Goal: Obtain resource: Download file/media

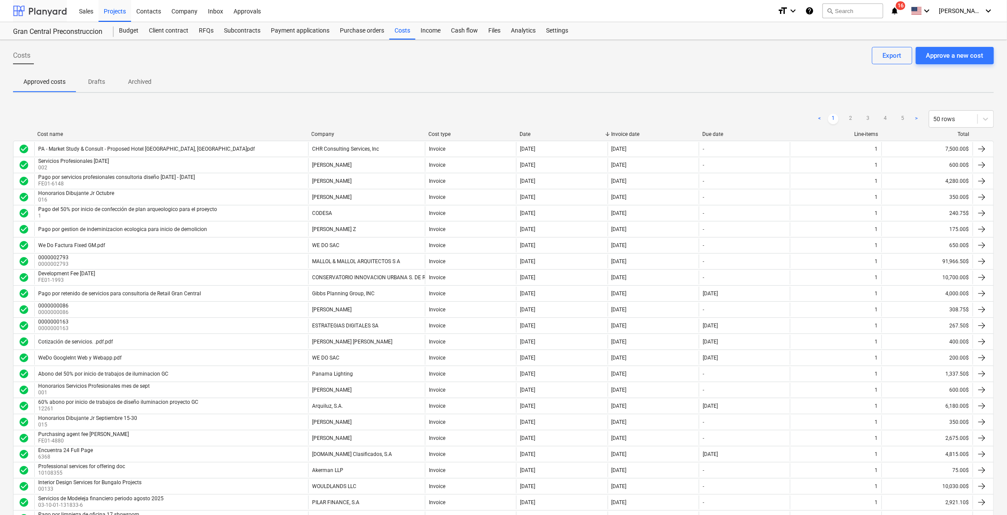
drag, startPoint x: 31, startPoint y: 9, endPoint x: 36, endPoint y: 10, distance: 4.9
click at [32, 9] on div at bounding box center [40, 11] width 54 height 22
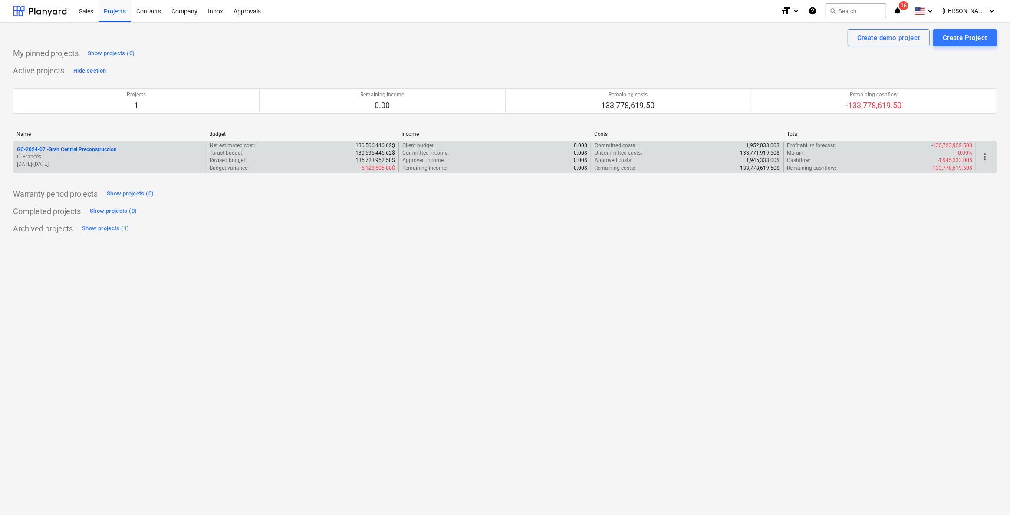
click at [117, 148] on p "GC-2024-07 - Gran Central Preconstruccion" at bounding box center [67, 149] width 100 height 7
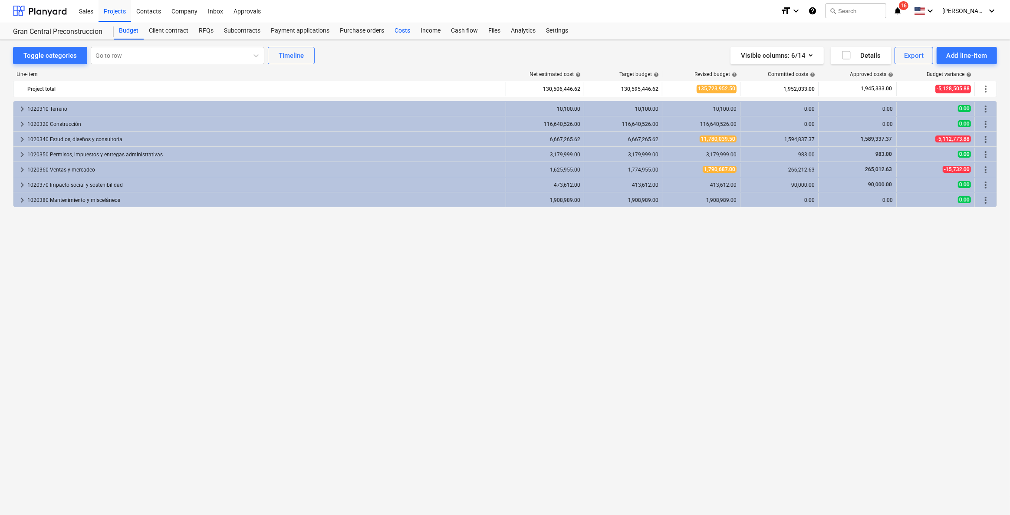
click at [401, 23] on div "Costs" at bounding box center [402, 30] width 26 height 17
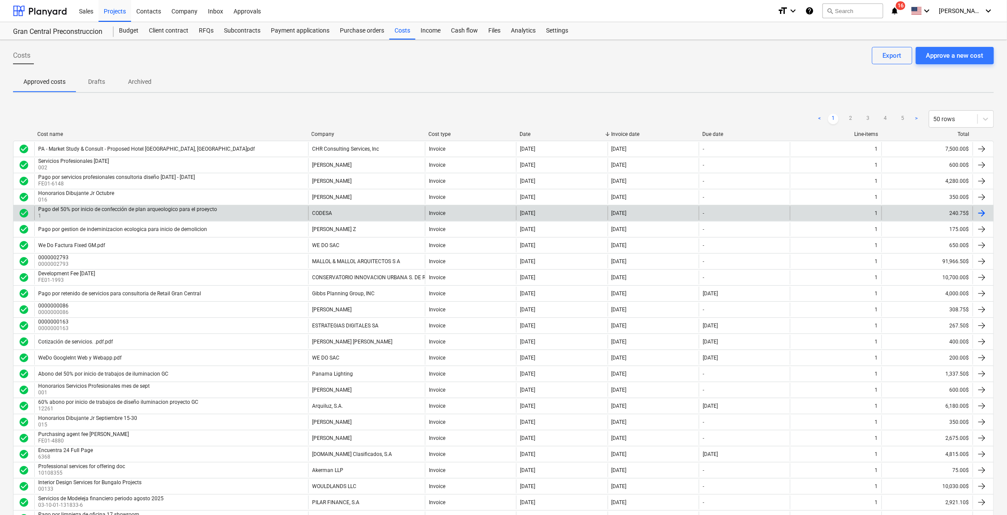
click at [112, 212] on p "1" at bounding box center [128, 215] width 181 height 7
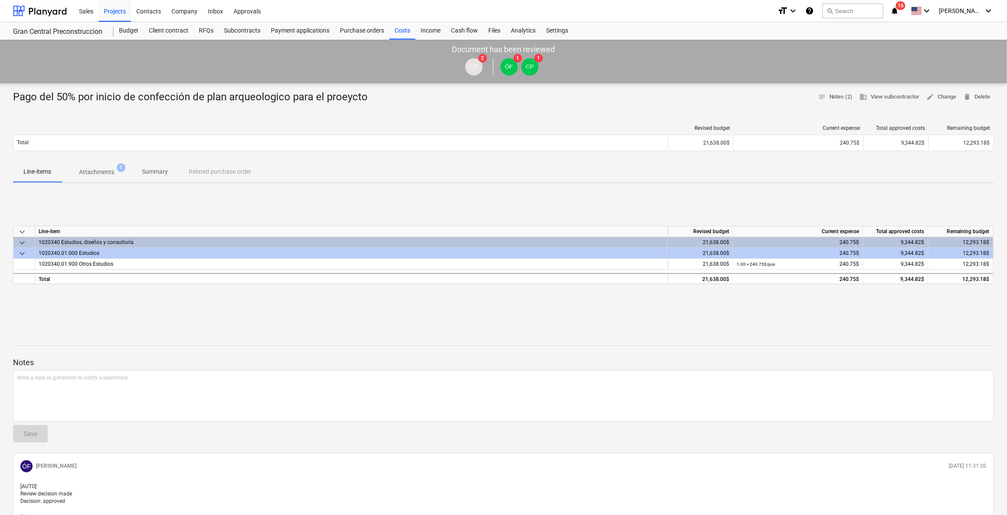
click at [127, 161] on button "Attachments 1" at bounding box center [97, 171] width 70 height 21
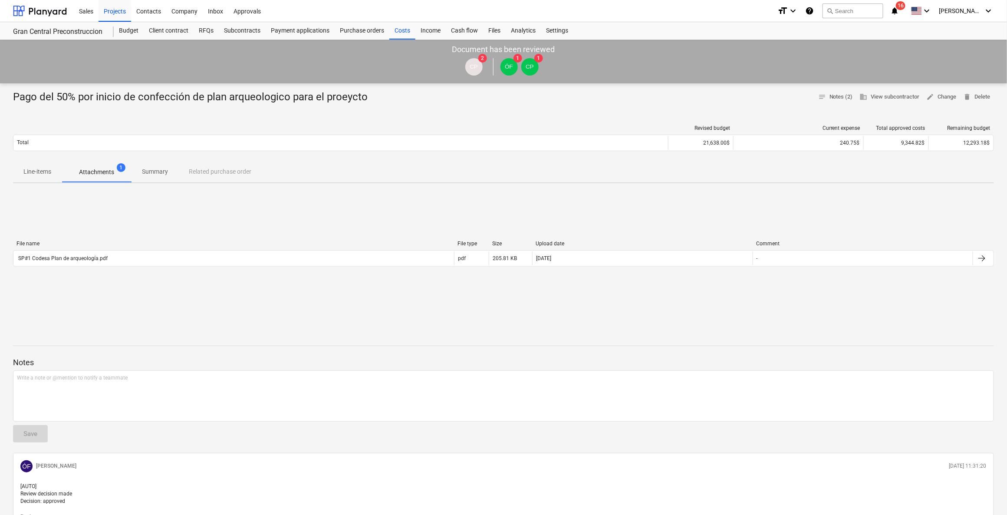
click at [92, 169] on p "Attachments" at bounding box center [96, 171] width 35 height 9
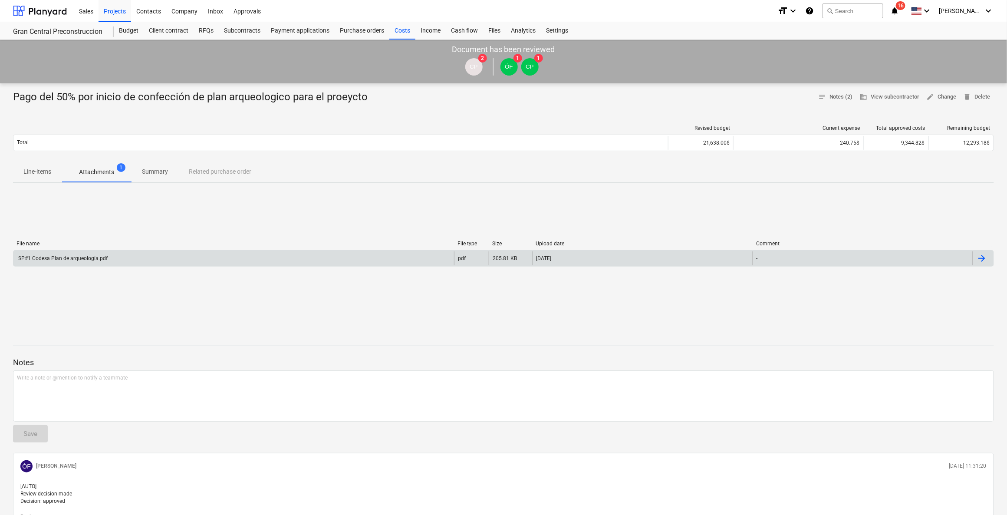
click at [92, 256] on div "SP#1 Codesa Plan de arqueología.pdf" at bounding box center [62, 258] width 91 height 6
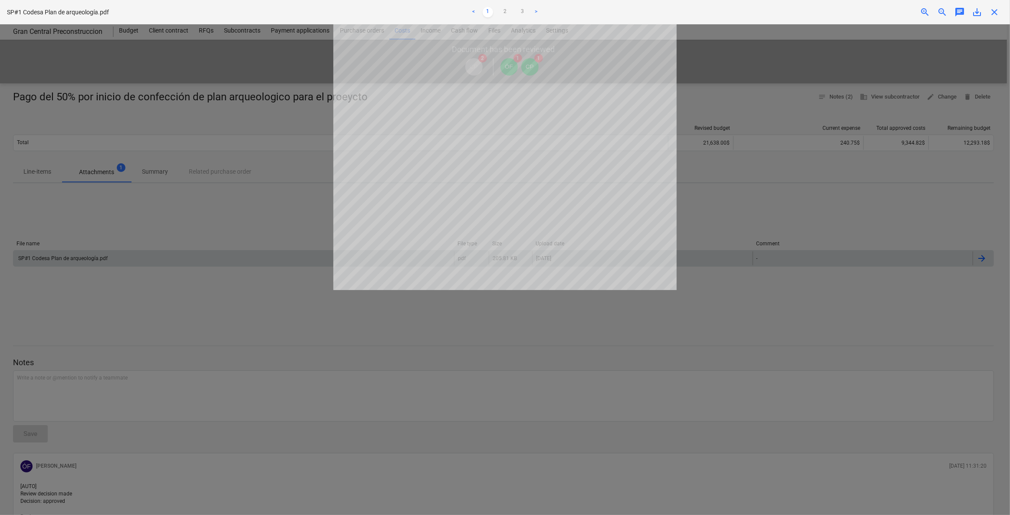
click at [732, 192] on div at bounding box center [505, 269] width 1010 height 490
click at [299, 233] on div at bounding box center [505, 269] width 1010 height 490
click at [82, 89] on div at bounding box center [505, 269] width 1010 height 490
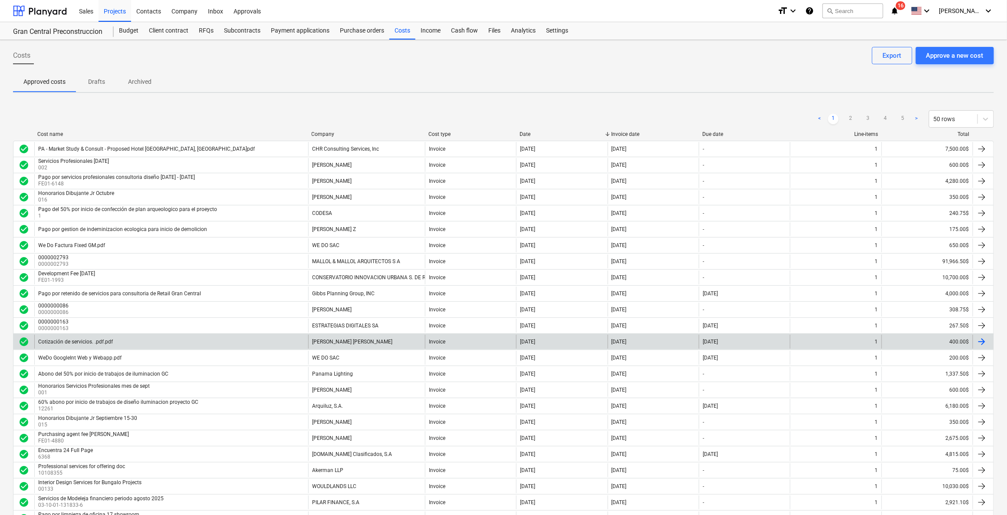
click at [295, 337] on div "Cotización de servicios. .pdf.pdf" at bounding box center [171, 342] width 274 height 14
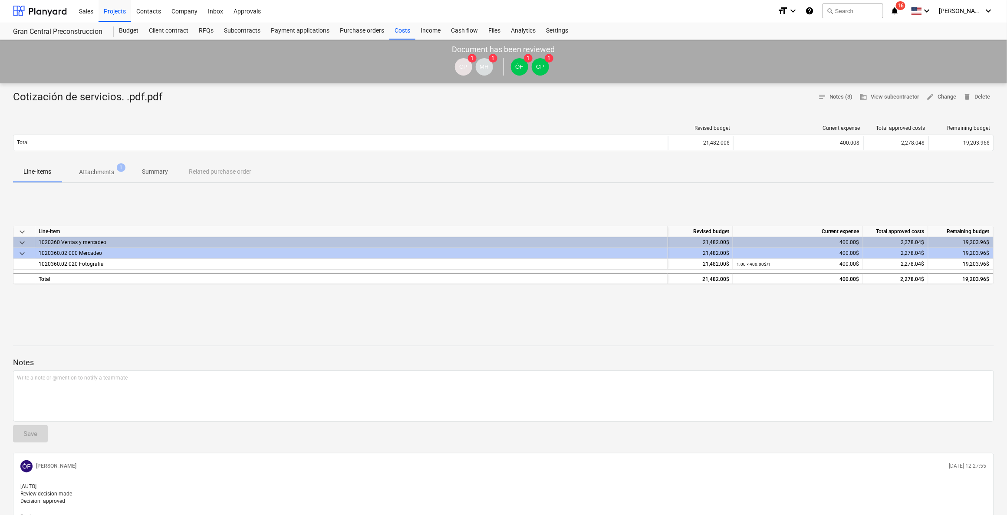
click at [96, 176] on span "Attachments 1" at bounding box center [97, 172] width 70 height 16
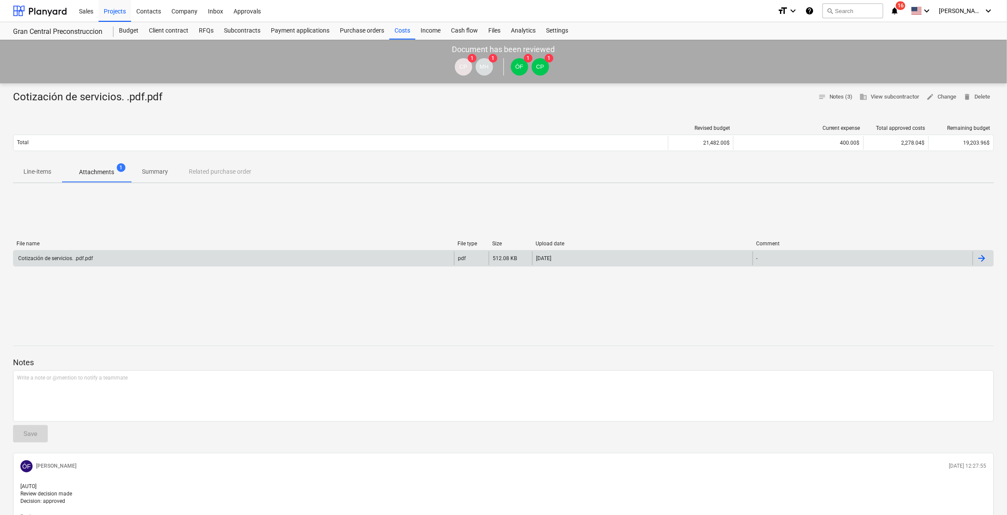
click at [104, 256] on div "Cotización de servicios. .pdf.pdf" at bounding box center [233, 258] width 440 height 14
